Goal: Task Accomplishment & Management: Complete application form

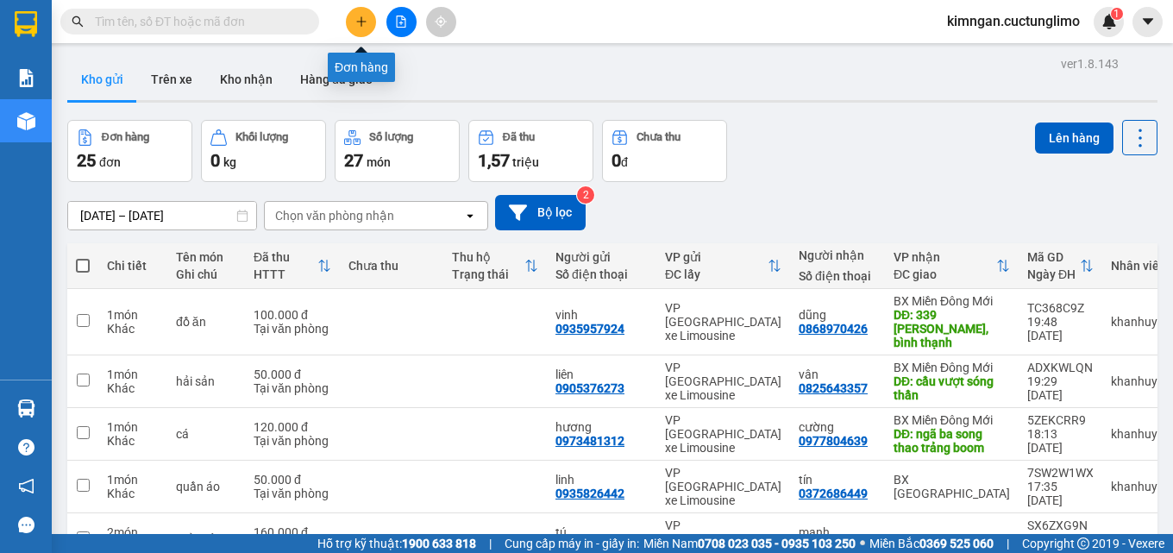
click at [358, 22] on icon "plus" at bounding box center [360, 21] width 9 height 1
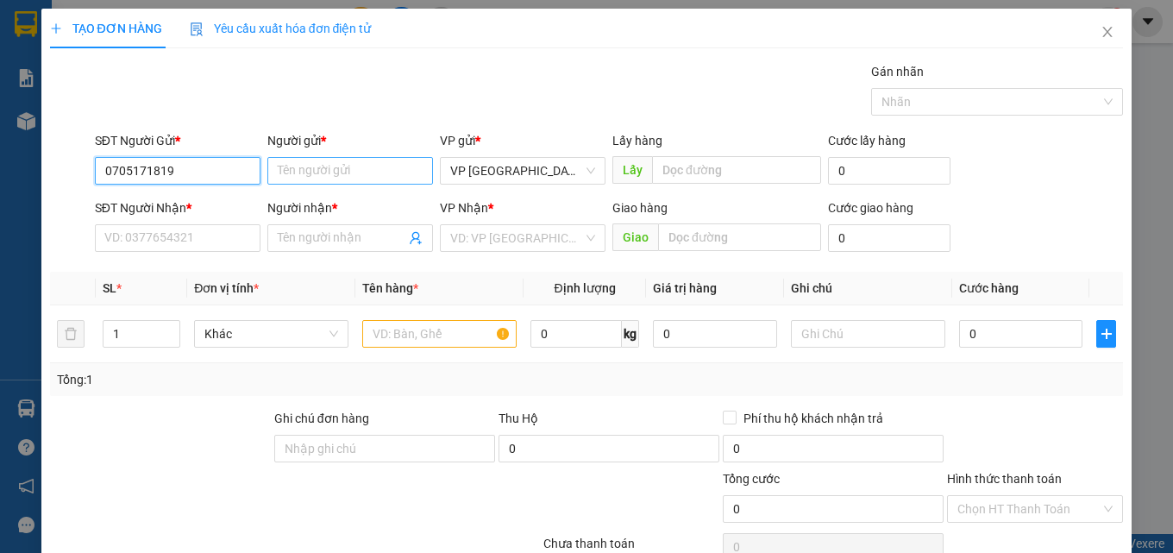
type input "0705171819"
click at [305, 178] on input "Người gửi *" at bounding box center [350, 171] width 166 height 28
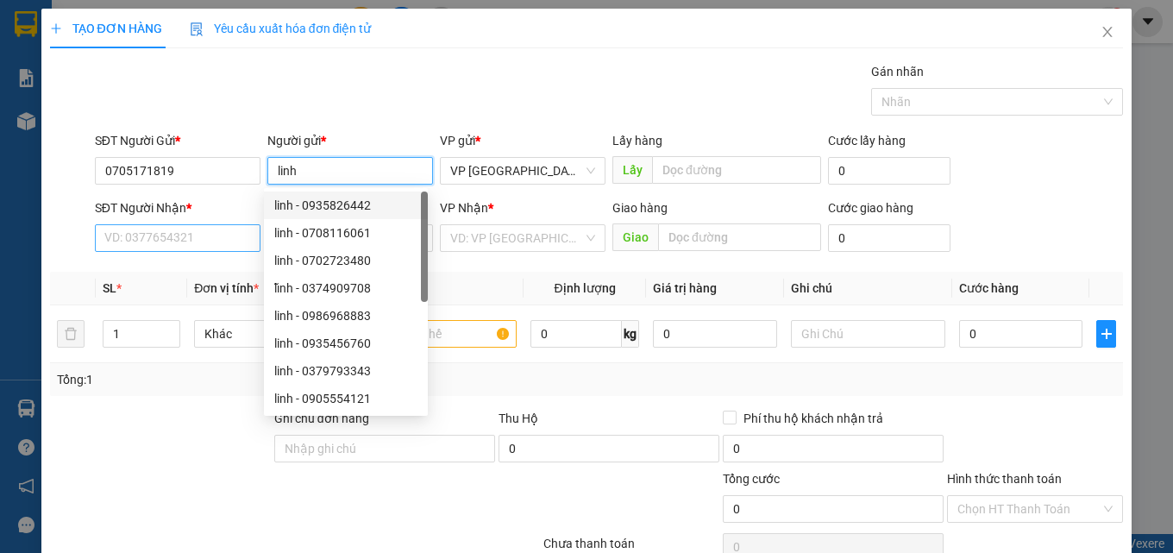
type input "linh"
click at [185, 230] on input "SĐT Người Nhận *" at bounding box center [178, 238] width 166 height 28
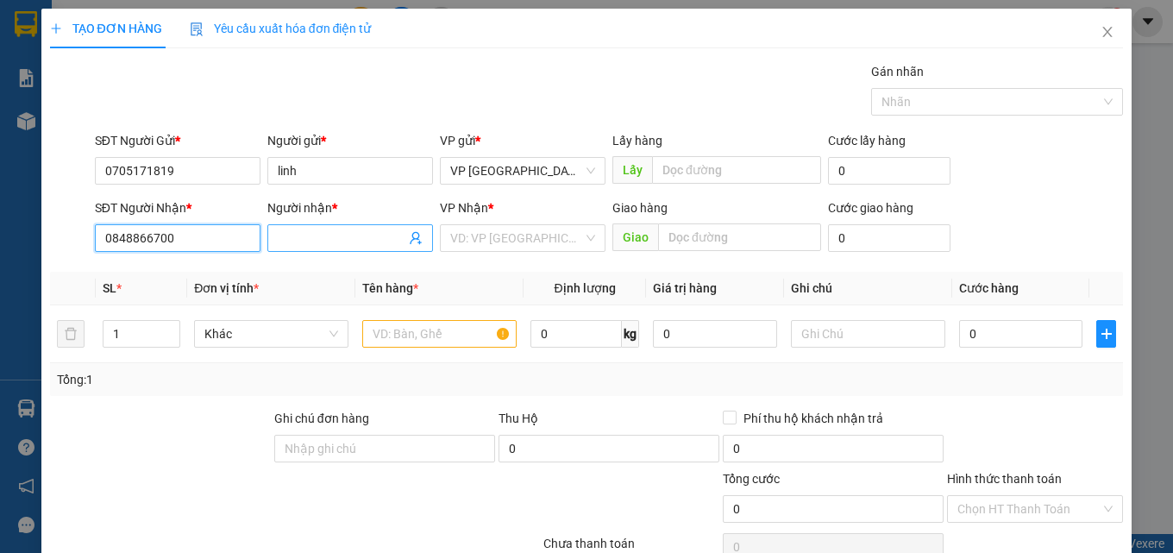
type input "0848866700"
click at [313, 243] on input "Người nhận *" at bounding box center [342, 238] width 128 height 19
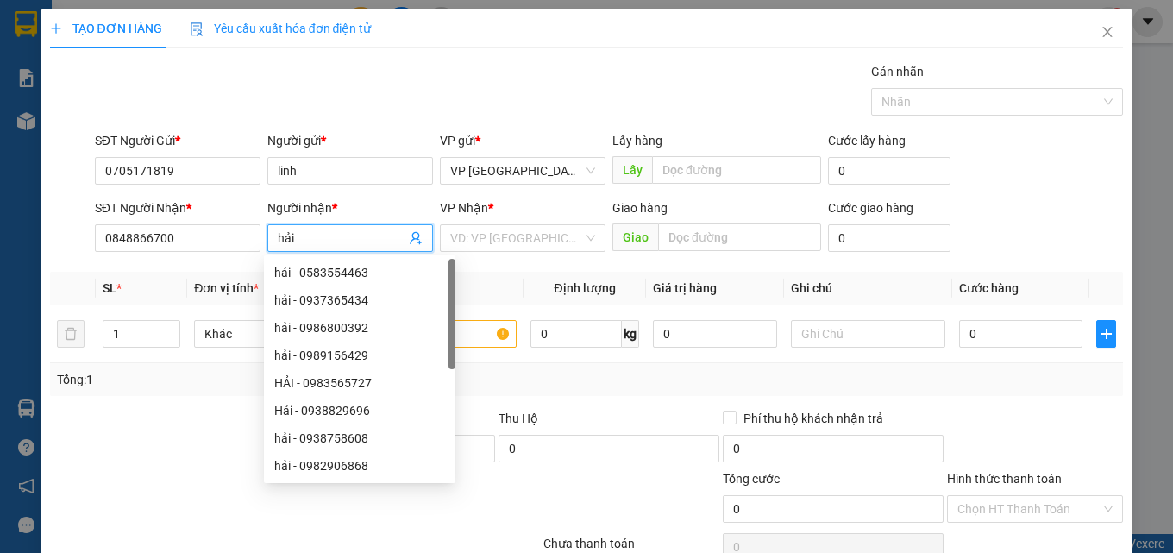
click at [316, 242] on input "hải" at bounding box center [342, 238] width 128 height 19
type input "hải"
click at [238, 239] on input "0848866700" at bounding box center [178, 238] width 166 height 28
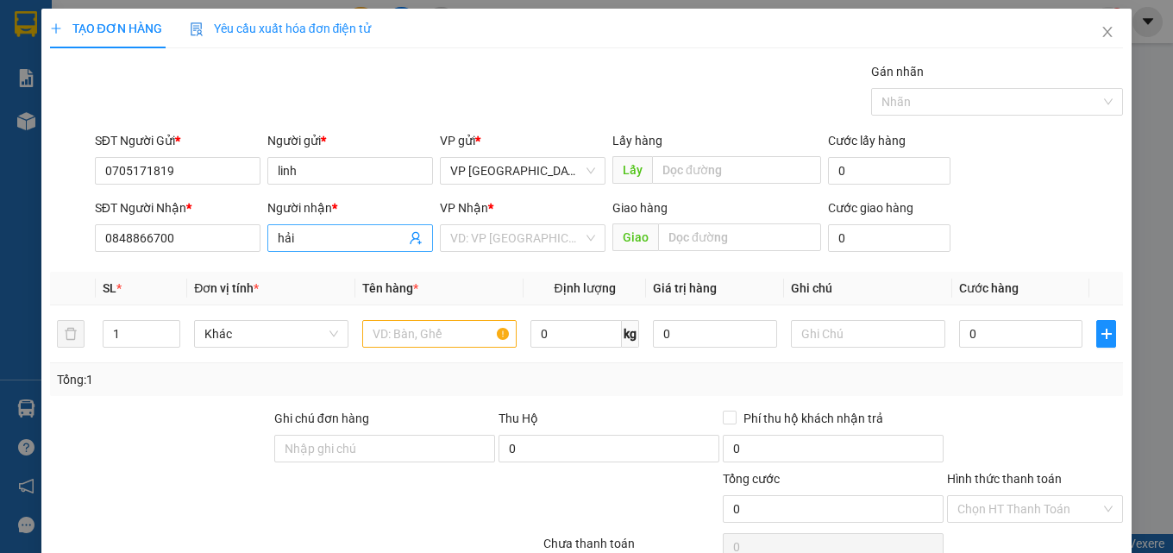
click at [321, 240] on input "hải" at bounding box center [342, 238] width 128 height 19
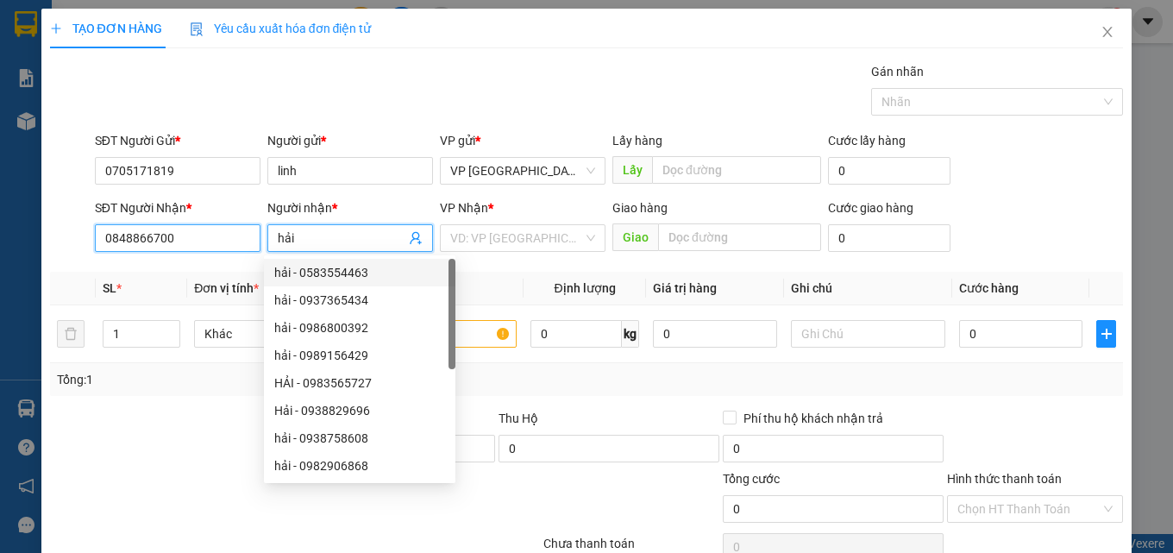
click at [189, 233] on input "0848866700" at bounding box center [178, 238] width 166 height 28
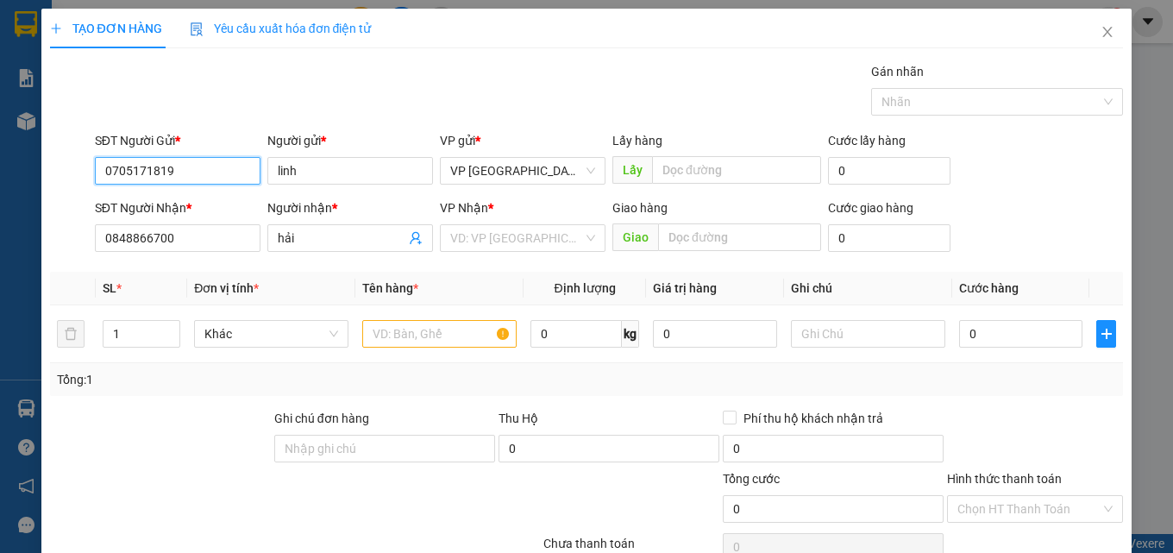
click at [199, 173] on input "0705171819" at bounding box center [178, 171] width 166 height 28
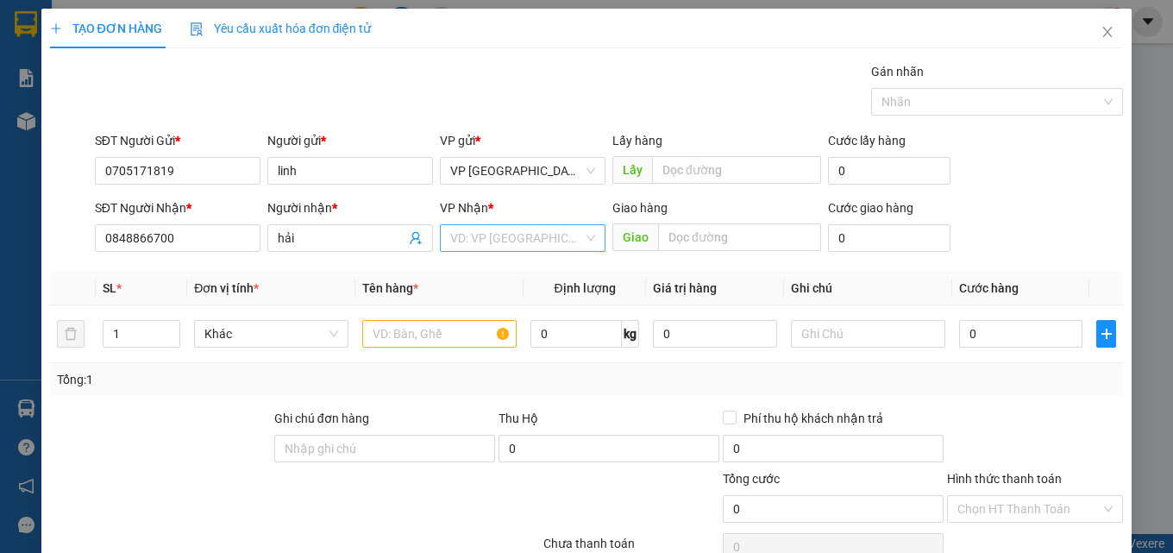
click at [534, 239] on input "search" at bounding box center [516, 238] width 133 height 26
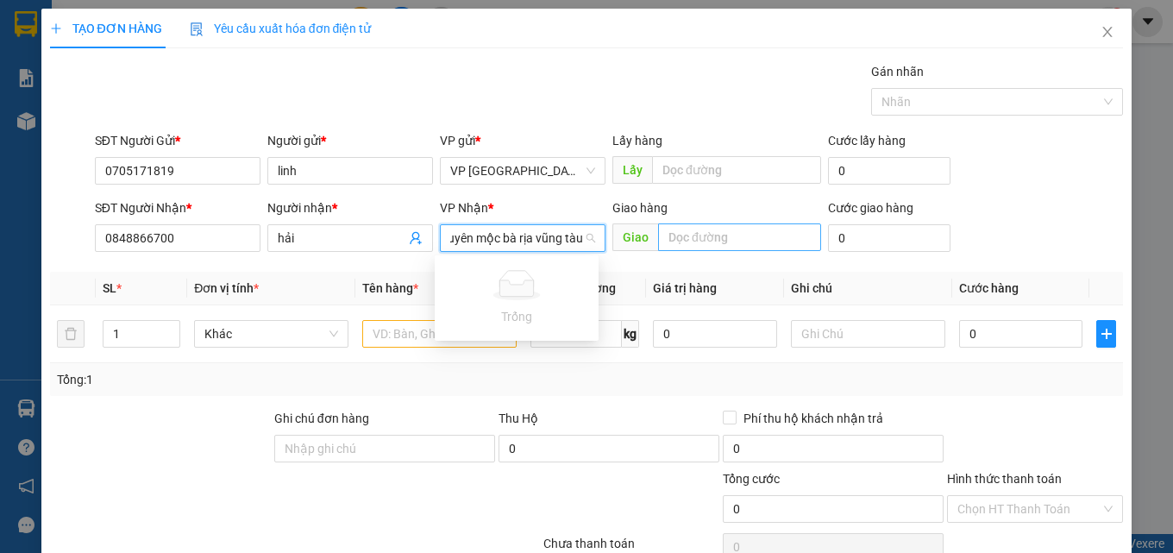
scroll to position [0, 148]
type input "cây xăng phúc lâm_bà tô xuyên mộc bà rịa vũng tàu"
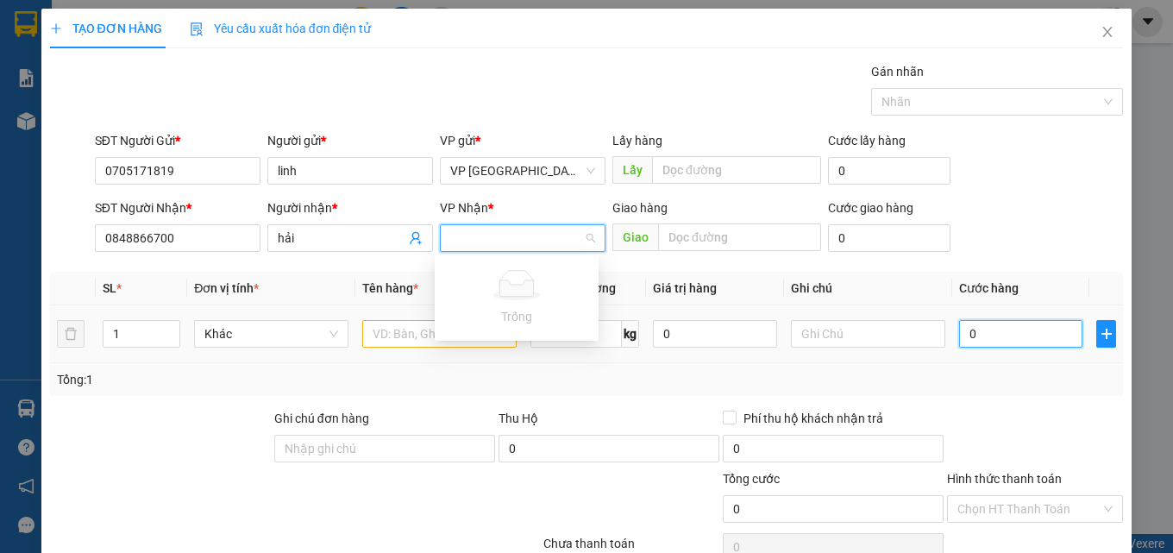
scroll to position [0, 0]
click at [990, 330] on input "0" at bounding box center [1021, 334] width 124 height 28
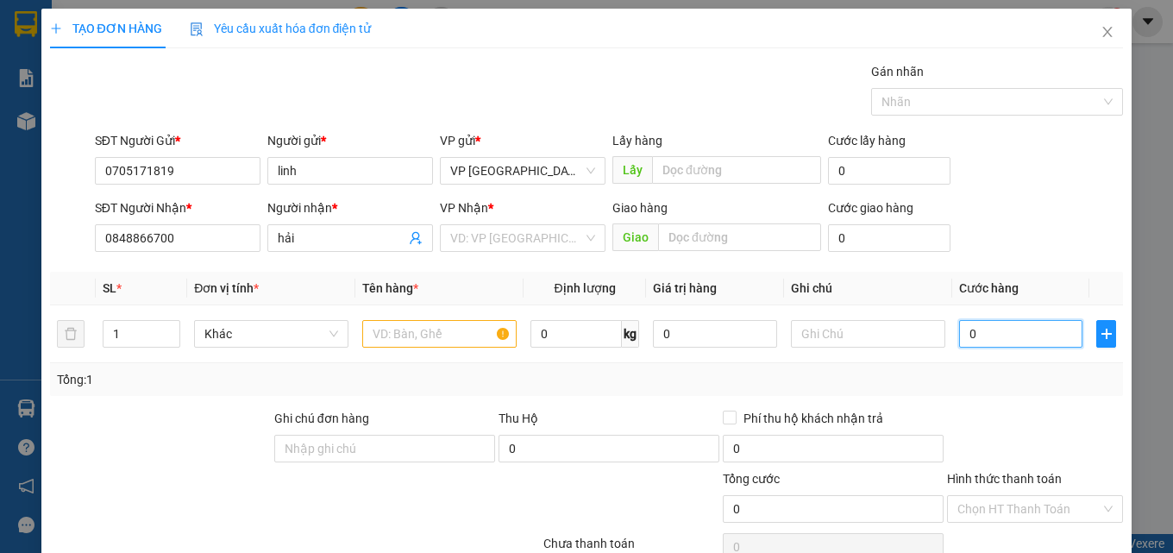
type input "1"
type input "10"
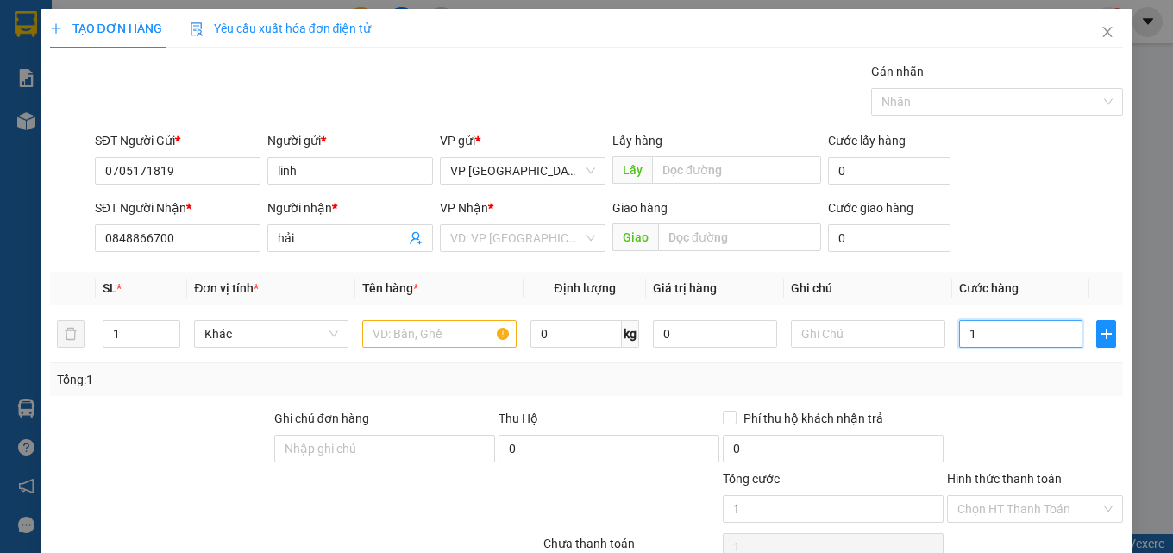
type input "10"
type input "100"
type input "1.000"
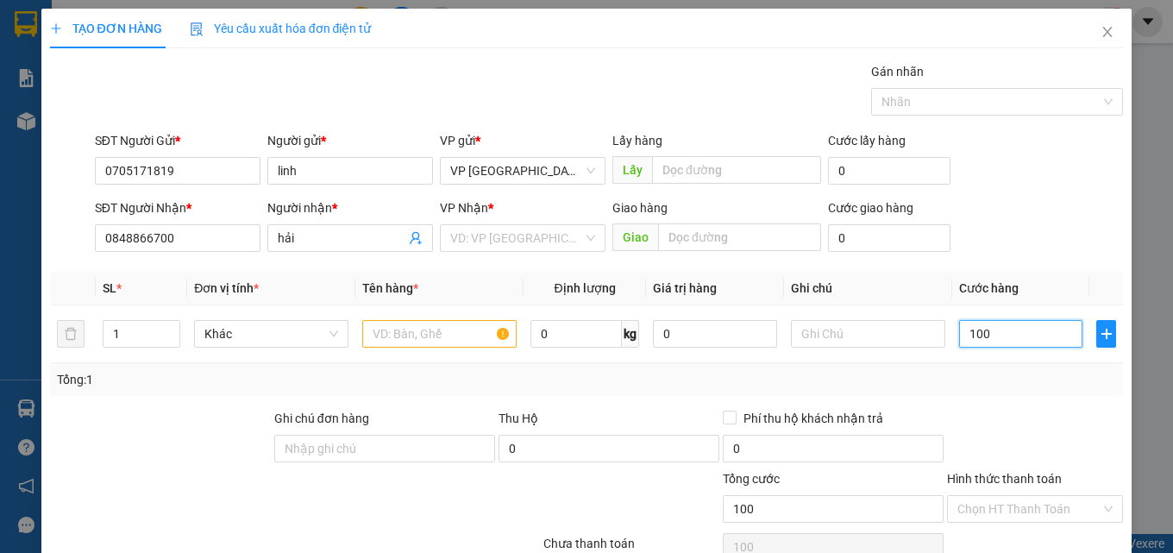
type input "1.000"
type input "10.000"
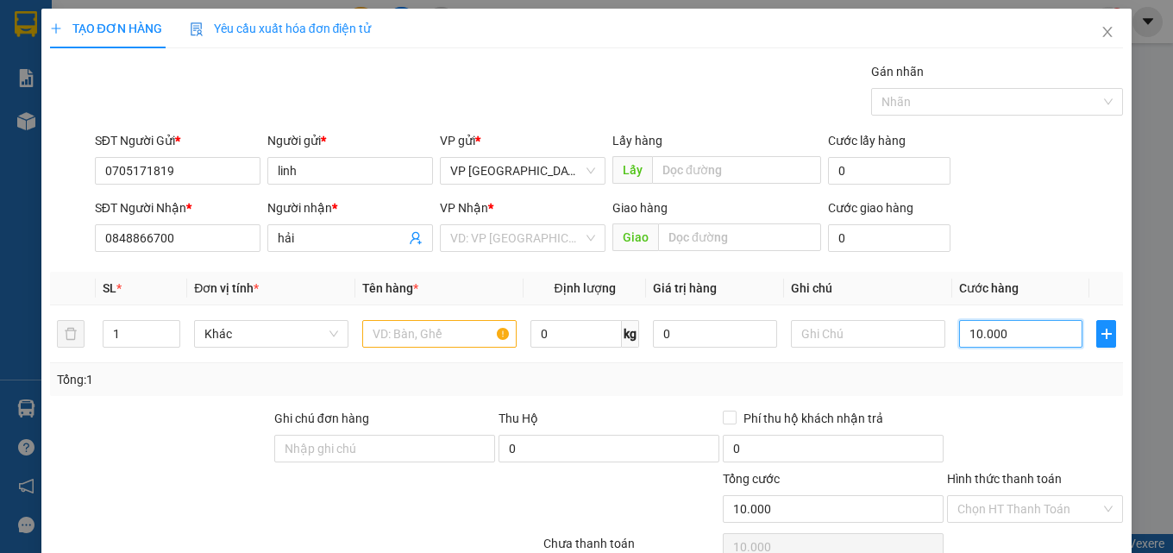
type input "100.000"
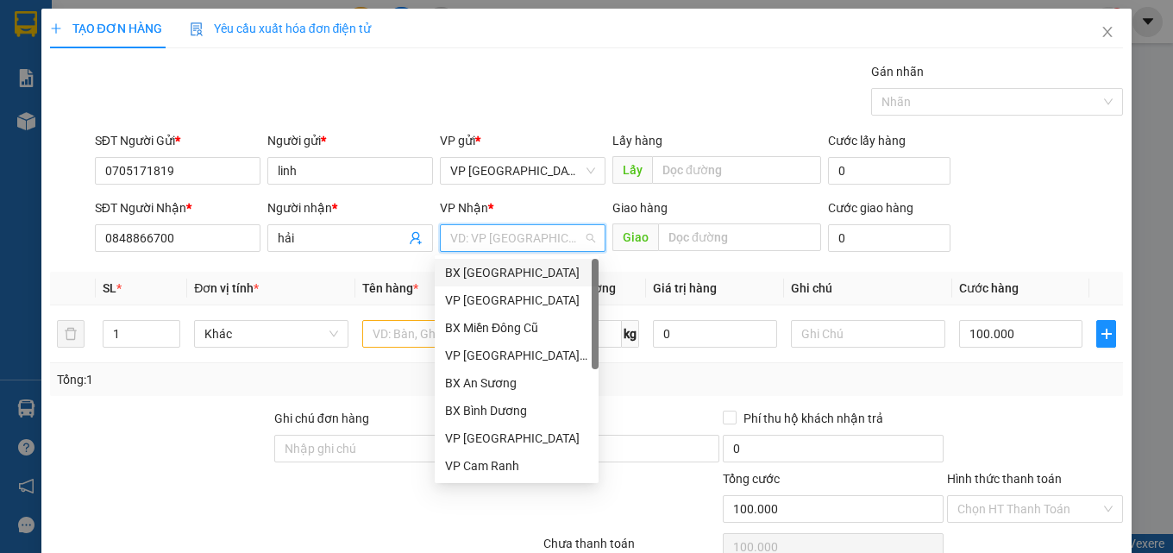
click at [523, 241] on input "search" at bounding box center [516, 238] width 133 height 26
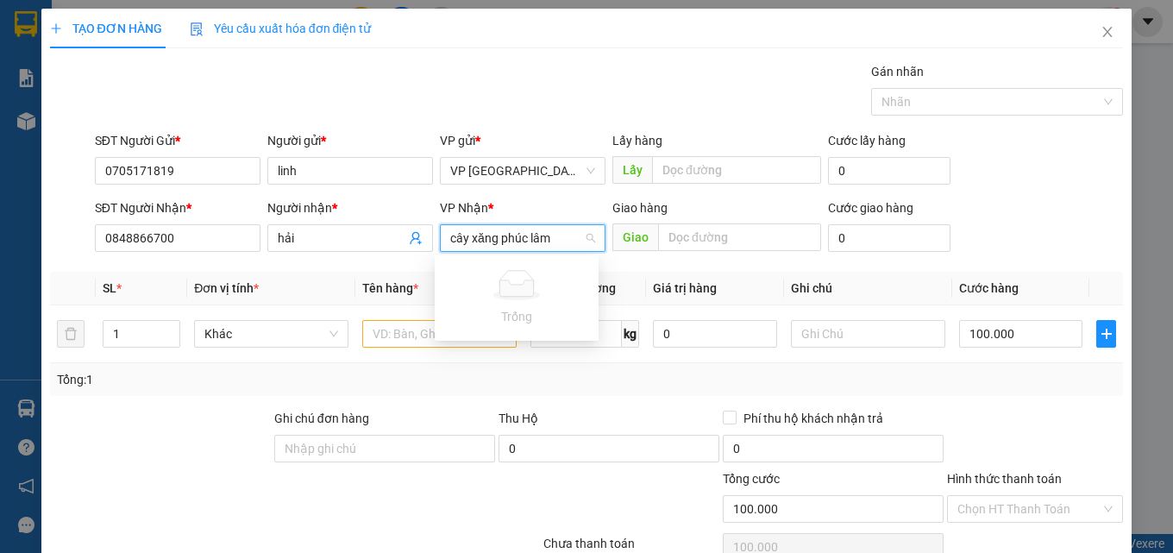
type input "cây xăng phúc lâm"
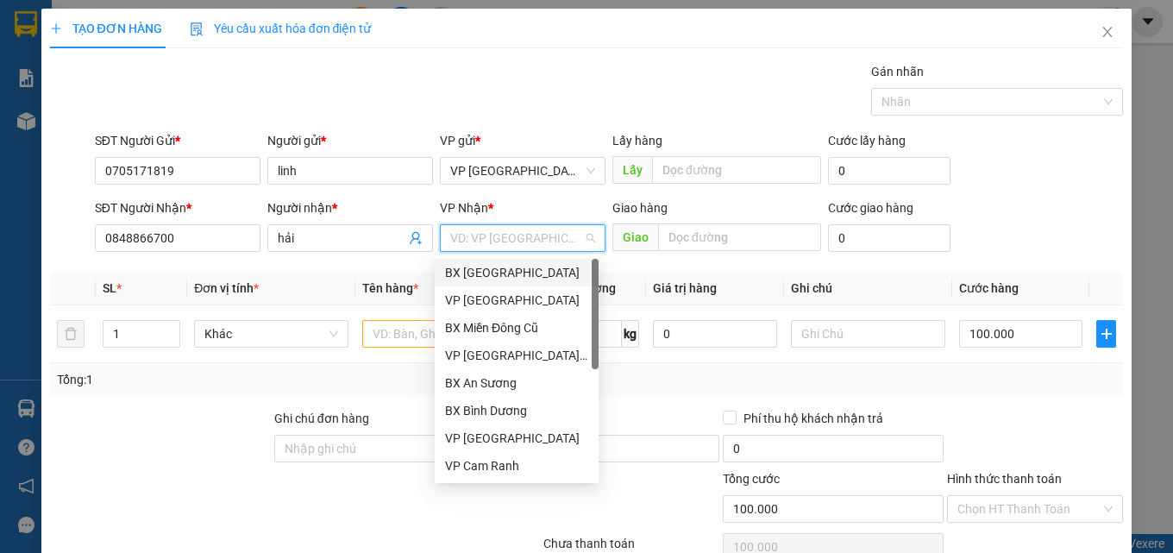
click at [503, 238] on input "search" at bounding box center [516, 238] width 133 height 26
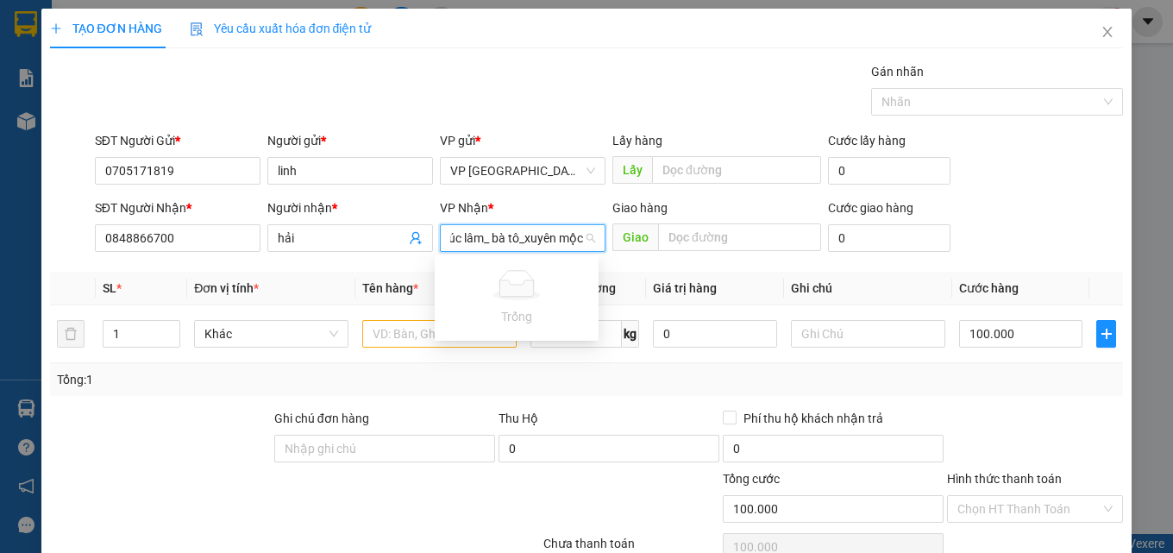
scroll to position [0, 66]
type input "cây xăng phúc lâm_ bà tô_xuyên mộc_bà rịa vũng tàu"
click at [572, 238] on input "cây xăng phúc lâm_ bà tô_xuyên mộc_bà rịa vũng tàu" at bounding box center [516, 238] width 133 height 26
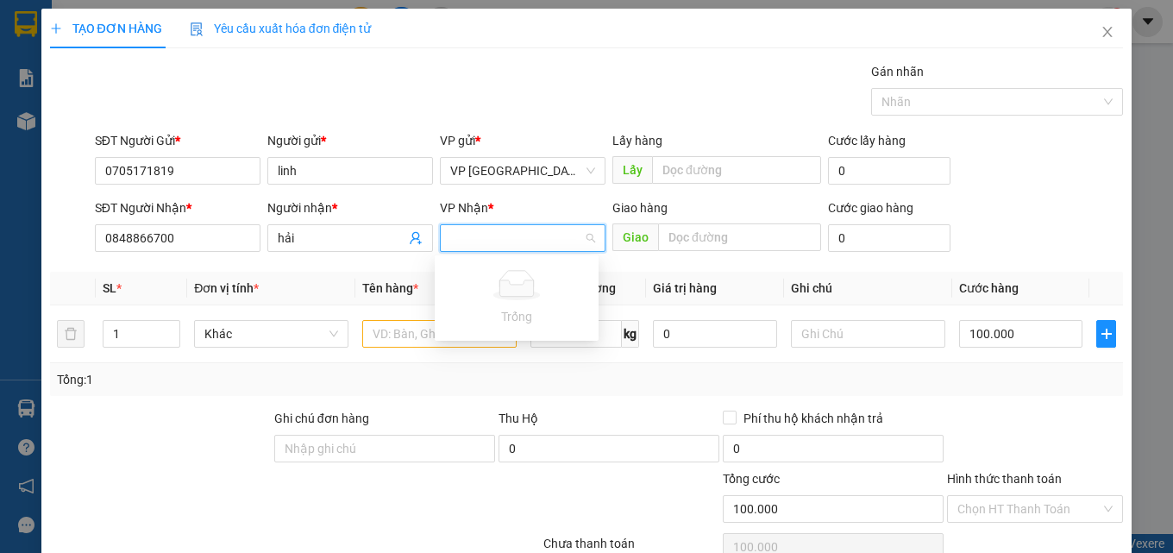
click at [579, 238] on div "VD: VP [GEOGRAPHIC_DATA]" at bounding box center [523, 238] width 166 height 28
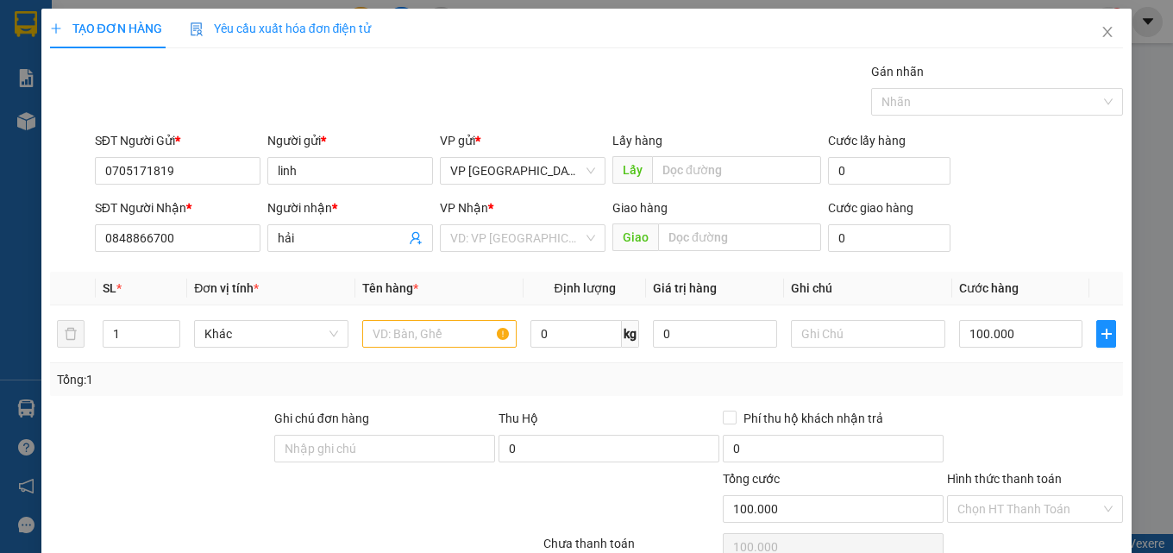
drag, startPoint x: 665, startPoint y: 400, endPoint x: 652, endPoint y: 395, distance: 13.9
click at [667, 402] on div "Transit Pickup Surcharge Ids Transit Deliver Surcharge Ids Transit Deliver Surc…" at bounding box center [587, 360] width 1074 height 596
click at [463, 232] on input "search" at bounding box center [516, 238] width 133 height 26
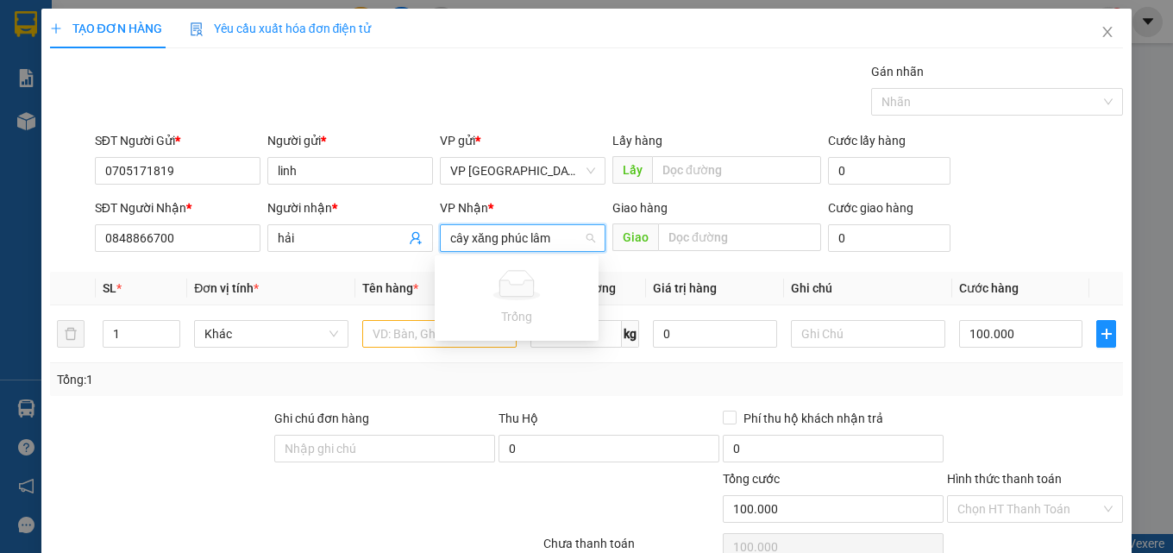
type input "cây xăng phúc lâm"
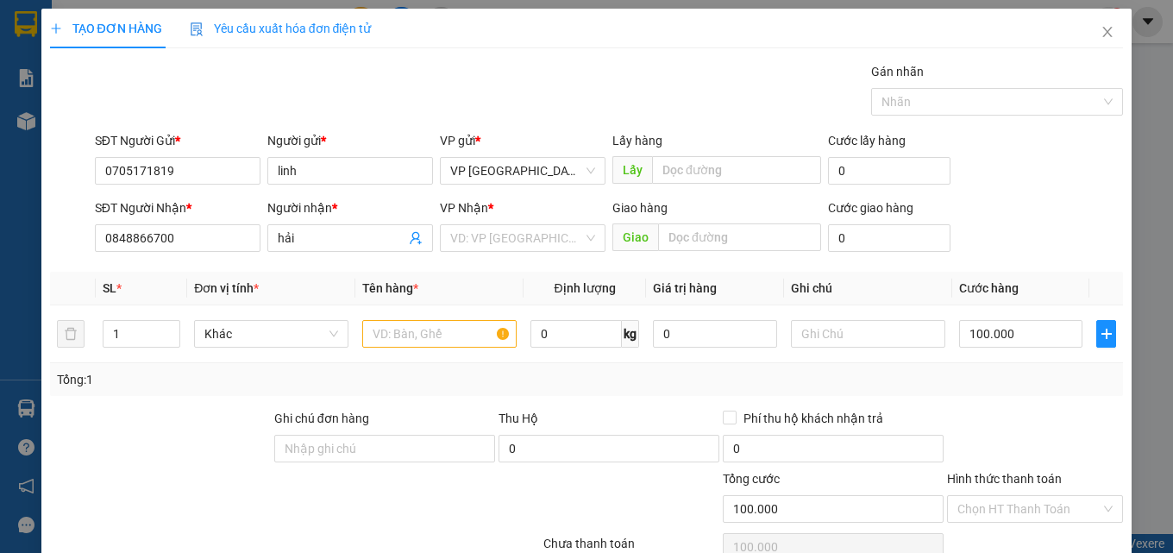
click at [608, 405] on div "Transit Pickup Surcharge Ids Transit Deliver Surcharge Ids Transit Deliver Surc…" at bounding box center [587, 360] width 1074 height 596
click at [553, 236] on input "search" at bounding box center [516, 238] width 133 height 26
click at [636, 381] on div "Tổng: 1" at bounding box center [587, 379] width 1060 height 19
click at [500, 234] on input "search" at bounding box center [516, 238] width 133 height 26
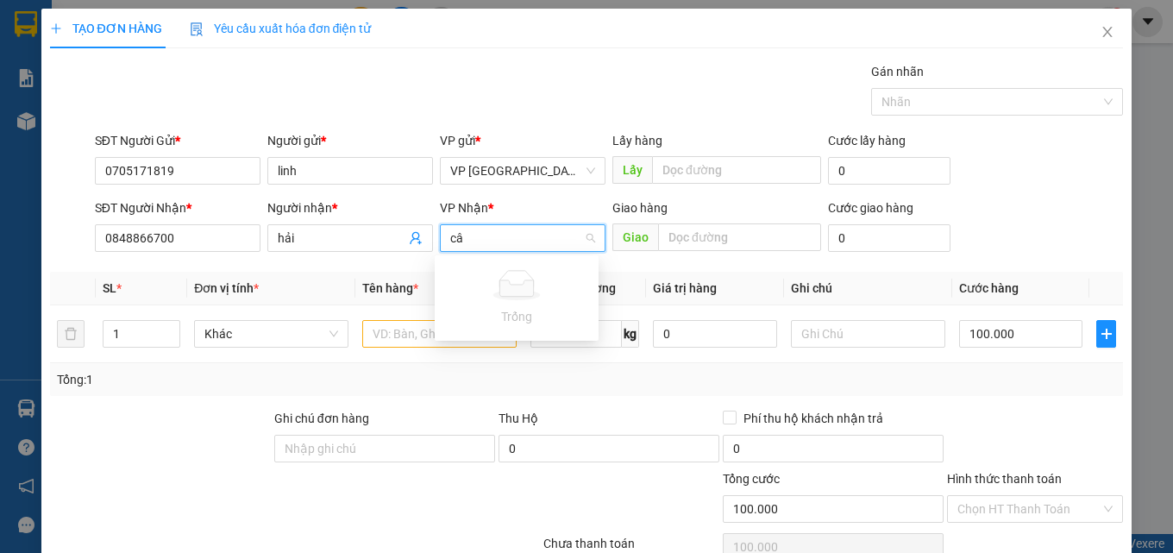
type input "c"
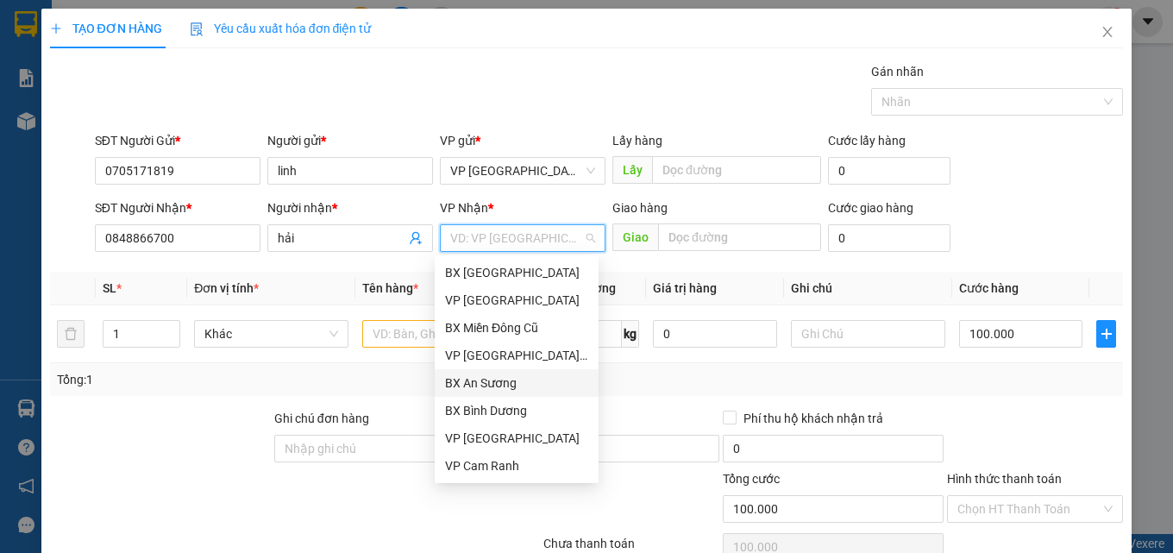
click at [635, 488] on div at bounding box center [631, 499] width 179 height 60
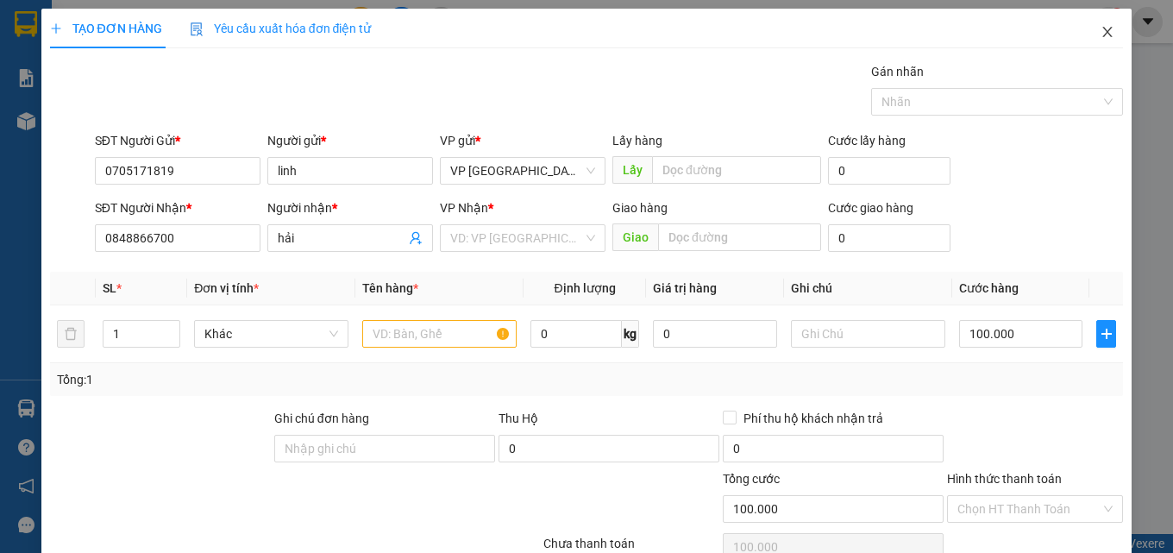
click at [1101, 35] on icon "close" at bounding box center [1108, 32] width 14 height 14
